Goal: Task Accomplishment & Management: Complete application form

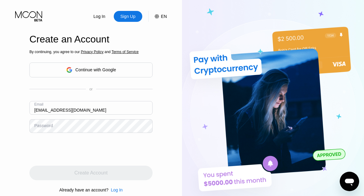
type input "[EMAIL_ADDRESS][DOMAIN_NAME]"
click at [91, 173] on div "Create Account" at bounding box center [90, 173] width 33 height 6
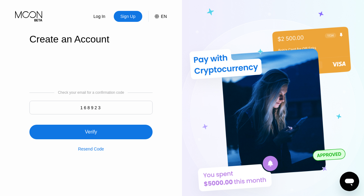
type input "168923"
click at [91, 128] on div "Verify" at bounding box center [90, 132] width 123 height 15
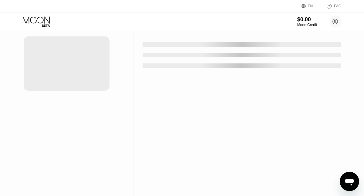
click at [92, 15] on div "New Card" at bounding box center [94, 12] width 19 height 5
